Goal: Transaction & Acquisition: Purchase product/service

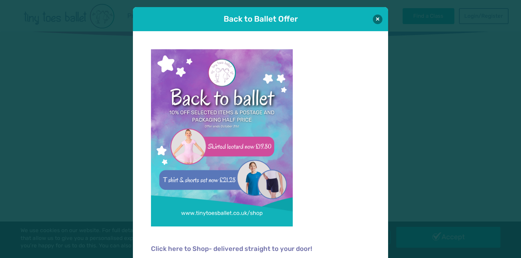
scroll to position [7, 0]
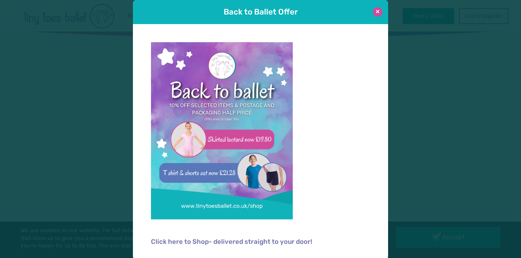
type input "**********"
click at [375, 14] on button at bounding box center [378, 12] width 10 height 10
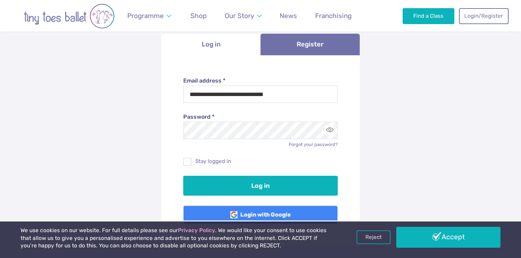
scroll to position [74, 0]
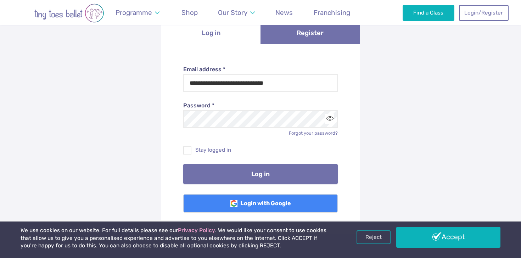
click at [234, 176] on button "Log in" at bounding box center [260, 174] width 155 height 20
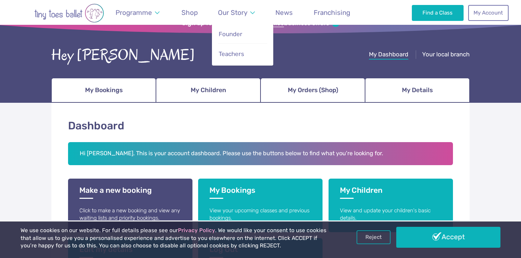
scroll to position [2, 0]
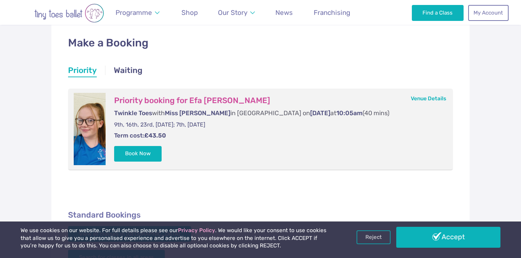
scroll to position [112, 0]
click at [153, 151] on button "Book Now" at bounding box center [137, 153] width 47 height 16
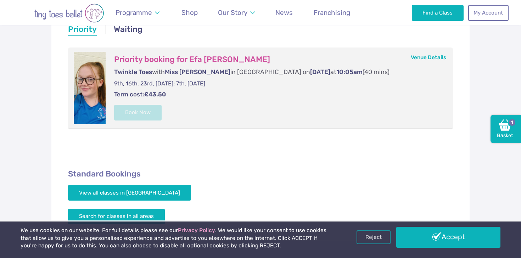
scroll to position [126, 0]
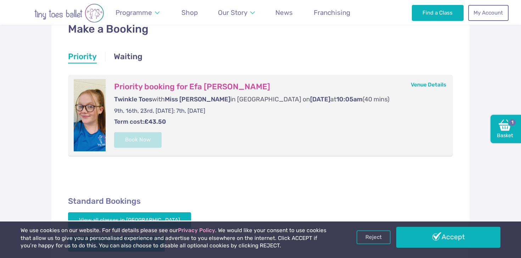
click at [186, 43] on div "Make a Booking Priority Waiting Priority Priority Priority booking for Efa Mabl…" at bounding box center [260, 137] width 418 height 262
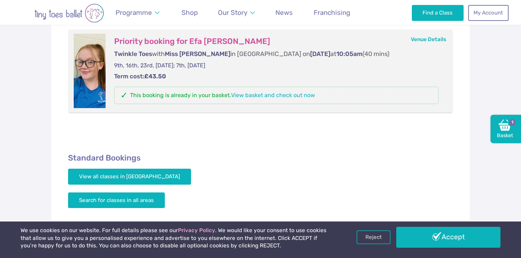
scroll to position [171, 0]
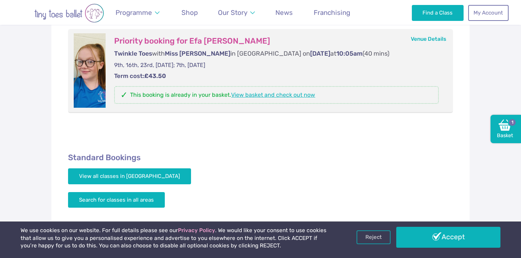
click at [299, 93] on link "View basket and check out now" at bounding box center [273, 94] width 84 height 7
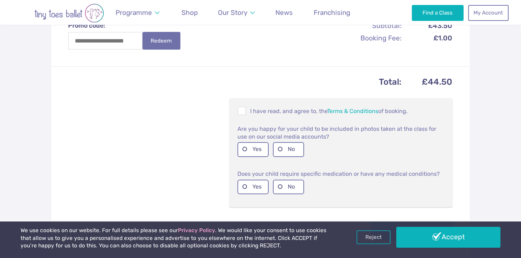
scroll to position [264, 0]
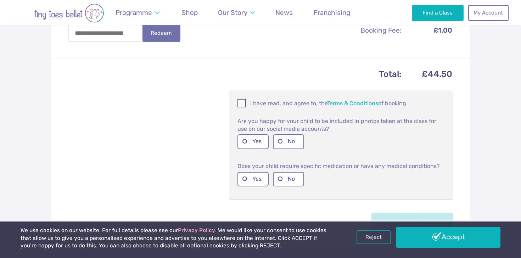
click at [243, 106] on span at bounding box center [242, 104] width 8 height 7
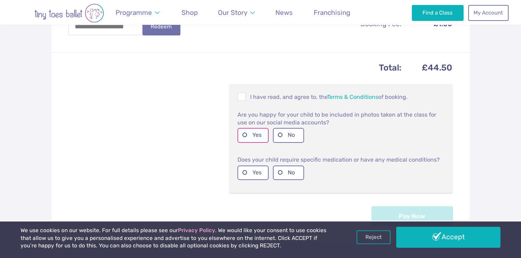
click at [256, 135] on label "Yes" at bounding box center [252, 135] width 31 height 15
click at [282, 170] on label "No" at bounding box center [288, 172] width 31 height 15
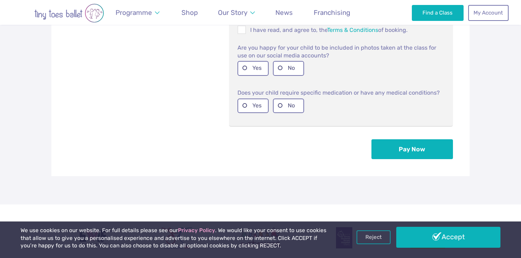
scroll to position [348, 0]
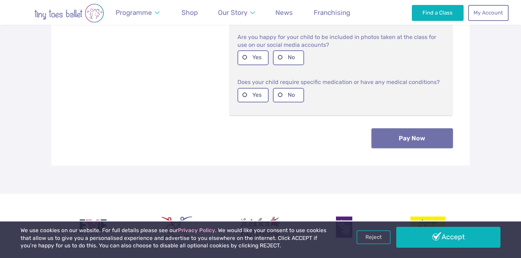
click at [388, 135] on button "Pay Now" at bounding box center [411, 138] width 81 height 20
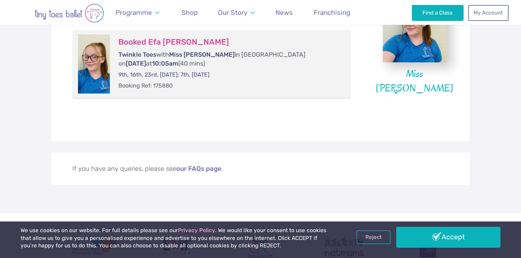
scroll to position [175, 0]
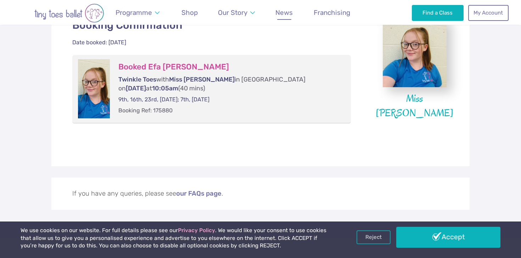
click at [287, 10] on span "News" at bounding box center [283, 13] width 17 height 8
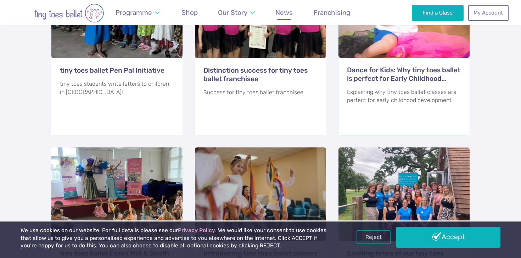
scroll to position [662, 0]
